Goal: Information Seeking & Learning: Find specific fact

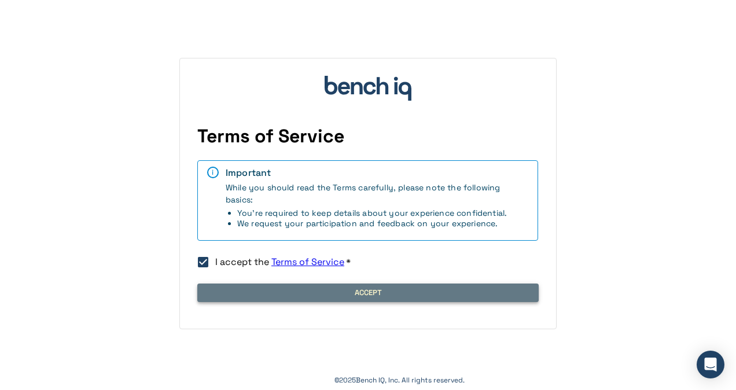
click at [250, 288] on button "Accept" at bounding box center [367, 292] width 341 height 19
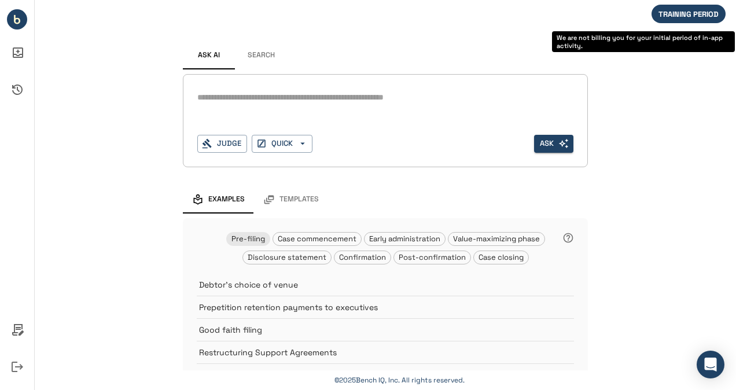
click at [659, 10] on span "TRAINING PERIOD" at bounding box center [688, 14] width 74 height 10
drag, startPoint x: 659, startPoint y: 10, endPoint x: 617, endPoint y: 282, distance: 275.2
click at [617, 282] on div "Ask AI Search * Judge QUICK Ask Examples Templates Pre-filing Case commencement…" at bounding box center [385, 268] width 701 height 536
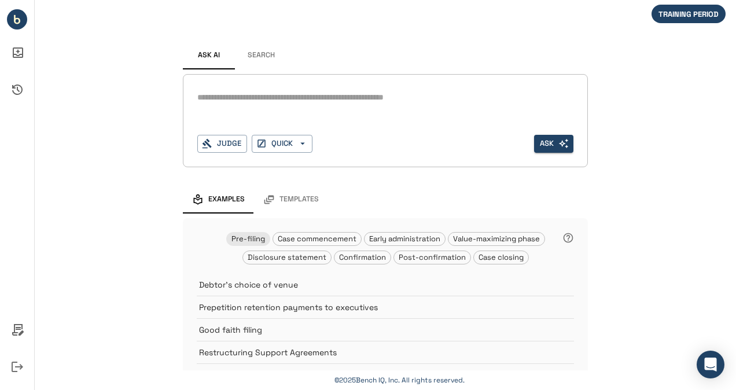
click at [282, 96] on textarea at bounding box center [385, 97] width 376 height 13
click at [249, 94] on textarea "*******" at bounding box center [385, 97] width 377 height 13
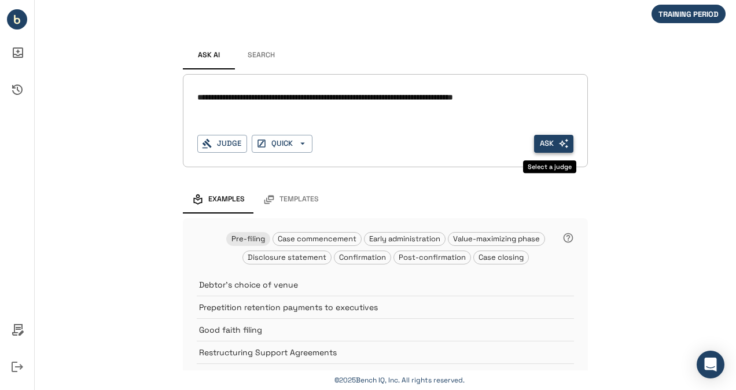
type textarea "**********"
click at [547, 138] on button "Ask" at bounding box center [553, 144] width 39 height 18
click at [211, 142] on button "Judge" at bounding box center [222, 144] width 50 height 18
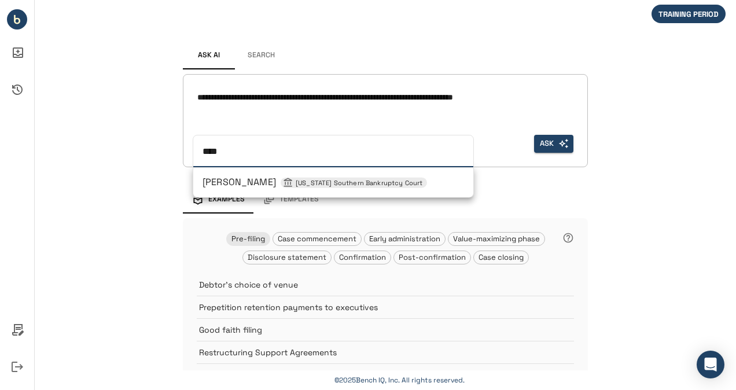
type input "*****"
click at [279, 184] on span "[PERSON_NAME] [US_STATE] Southern Bankruptcy Court" at bounding box center [314, 182] width 224 height 12
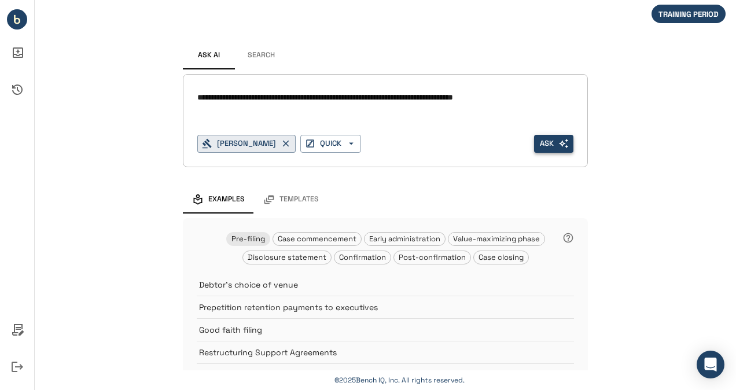
click at [550, 139] on button "Ask" at bounding box center [553, 144] width 39 height 18
click at [20, 54] on icon "Ask AI Inbox" at bounding box center [18, 52] width 10 height 10
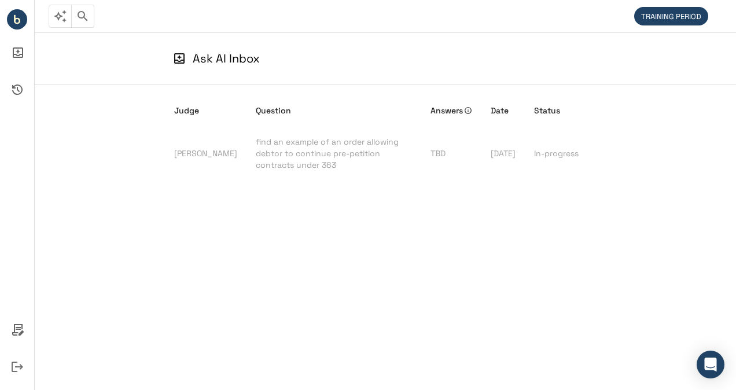
click at [440, 126] on th "Answers" at bounding box center [451, 110] width 60 height 32
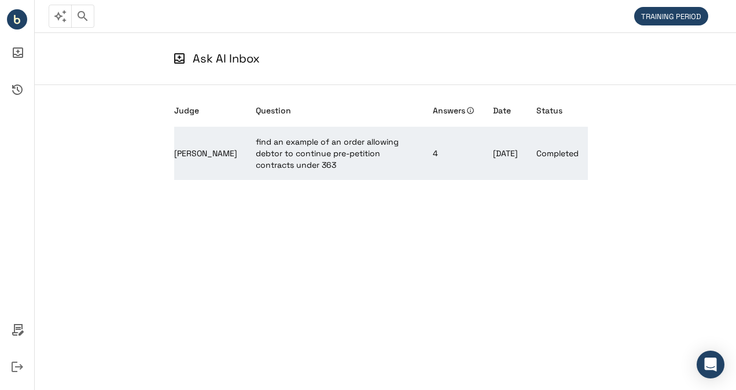
click at [229, 149] on td "[PERSON_NAME]" at bounding box center [210, 153] width 72 height 53
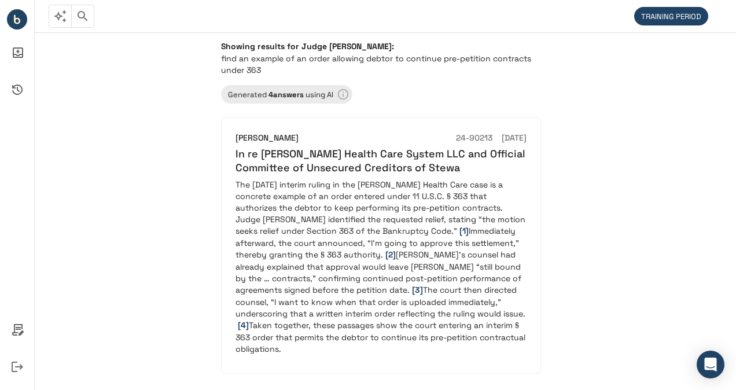
drag, startPoint x: 285, startPoint y: 156, endPoint x: 577, endPoint y: 266, distance: 312.2
click at [577, 266] on div "Showing results for Judge [PERSON_NAME]: find an example of an order allowing d…" at bounding box center [385, 211] width 701 height 358
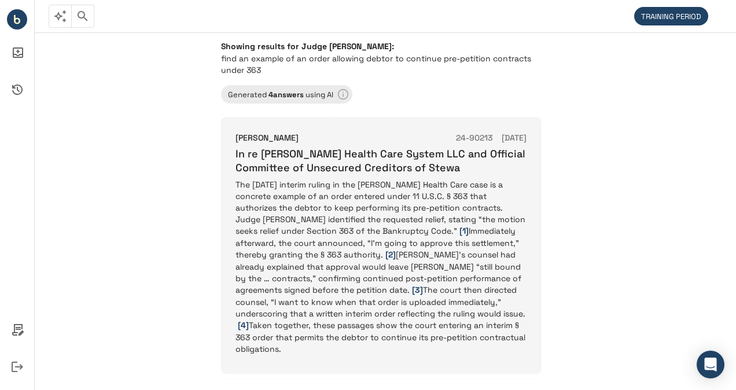
drag, startPoint x: 275, startPoint y: 160, endPoint x: 246, endPoint y: 175, distance: 32.6
click at [246, 175] on div "[PERSON_NAME] 24-90213 [DATE] In re [PERSON_NAME] Health Care System LLC and Of…" at bounding box center [380, 245] width 291 height 227
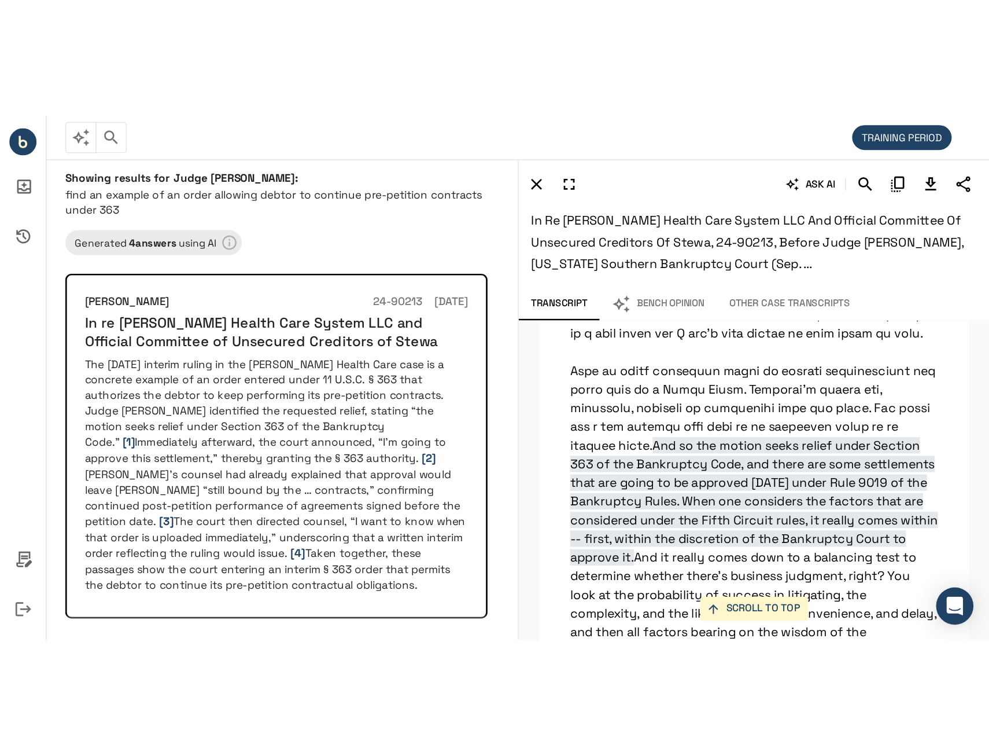
scroll to position [20590, 0]
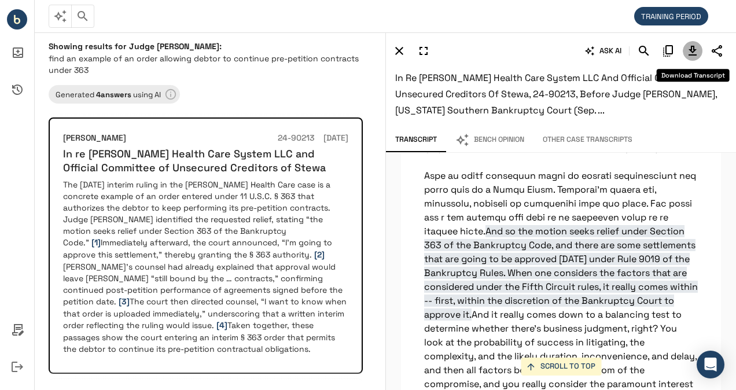
click at [693, 46] on icon "Download Transcript" at bounding box center [692, 51] width 8 height 10
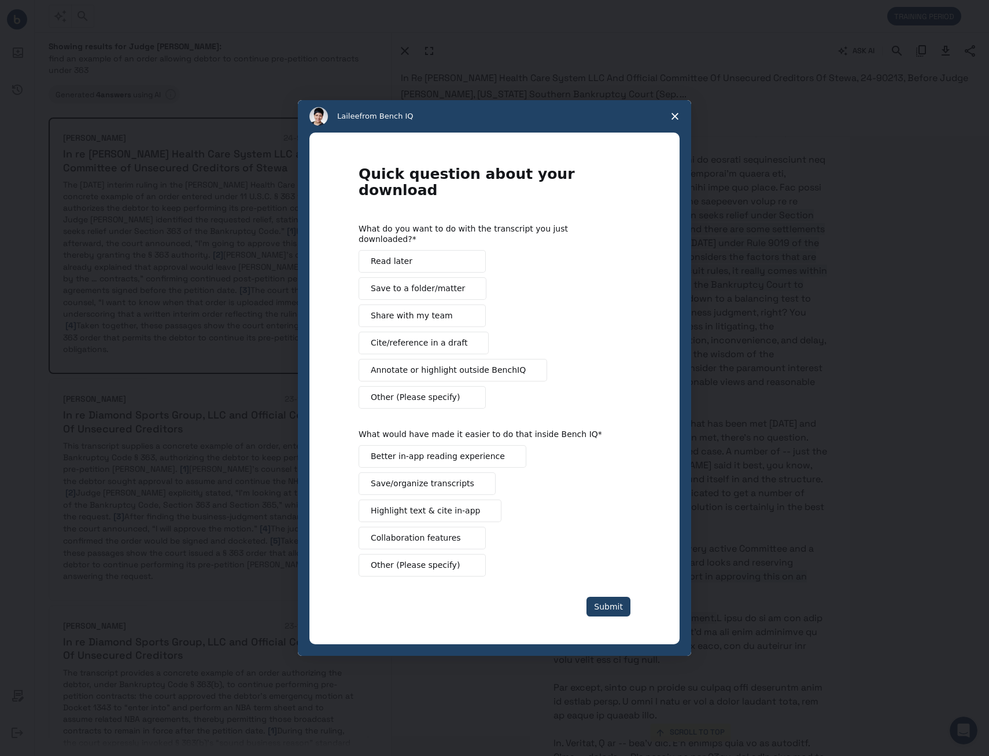
scroll to position [0, 0]
